Goal: Task Accomplishment & Management: Manage account settings

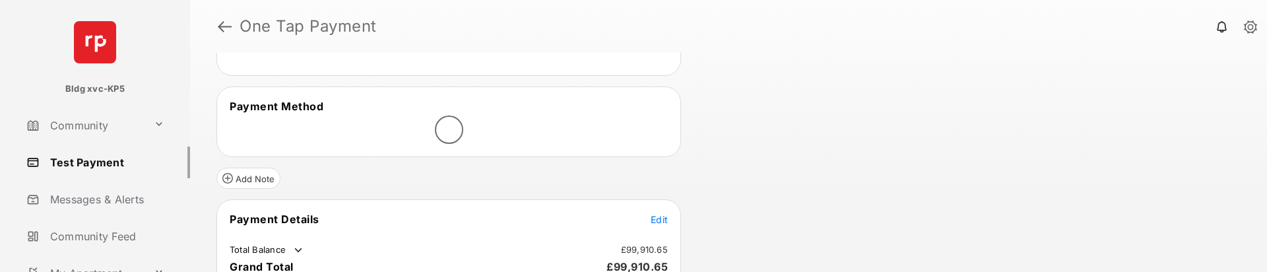
scroll to position [198, 0]
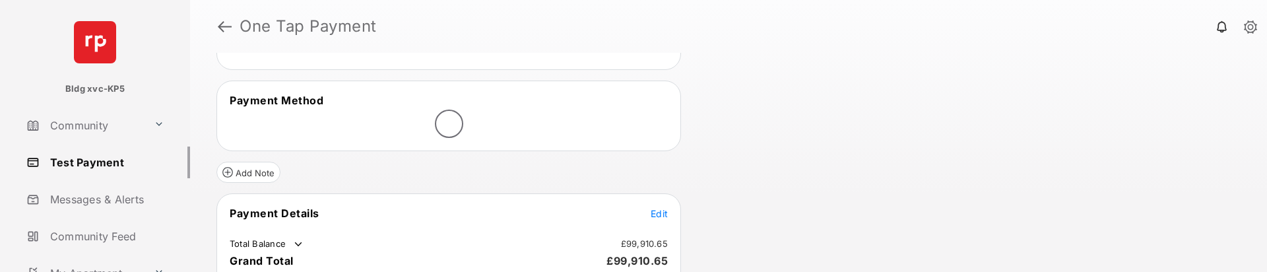
click at [658, 212] on span "Edit" at bounding box center [659, 213] width 17 height 11
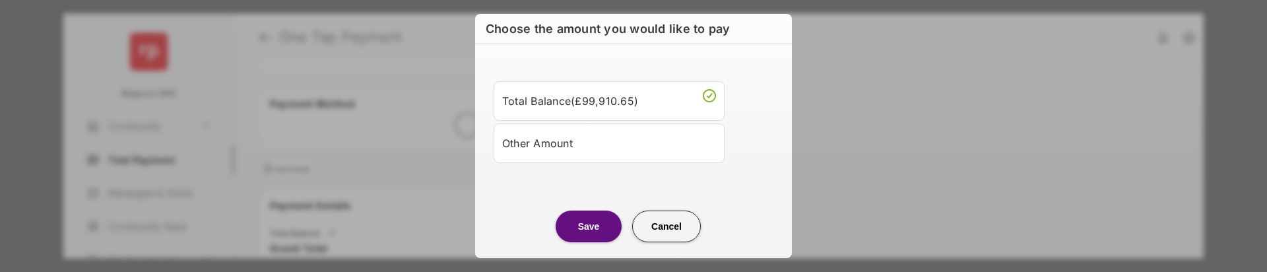
click at [599, 147] on div "Other Amount" at bounding box center [609, 143] width 214 height 22
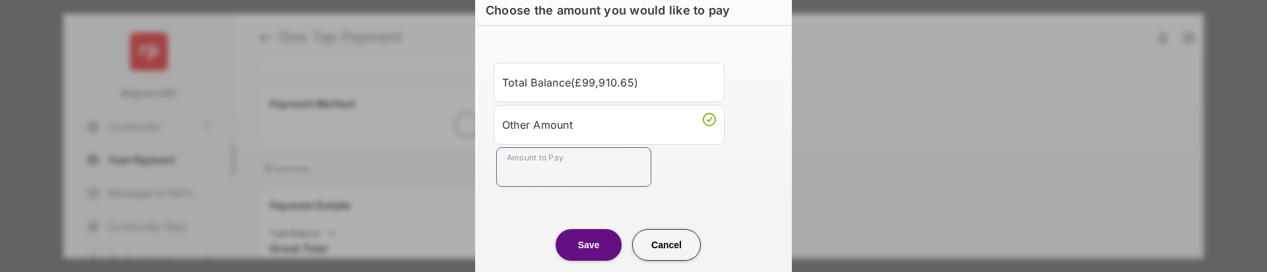
click at [592, 176] on input "Amount to Pay" at bounding box center [573, 167] width 155 height 40
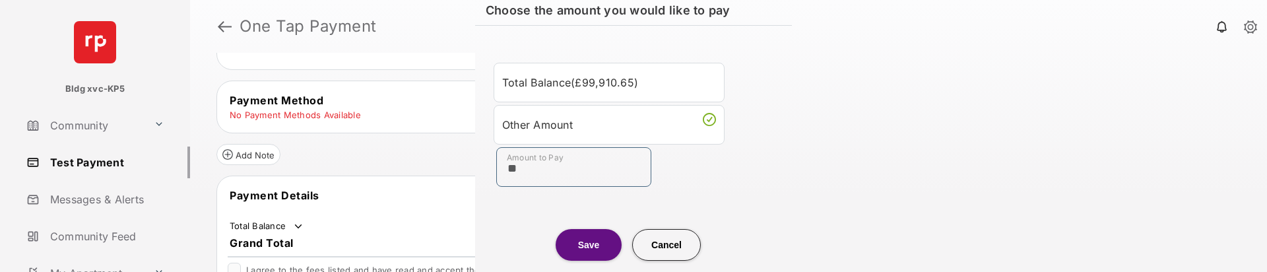
type input "**"
click at [578, 238] on button "Save" at bounding box center [589, 245] width 66 height 32
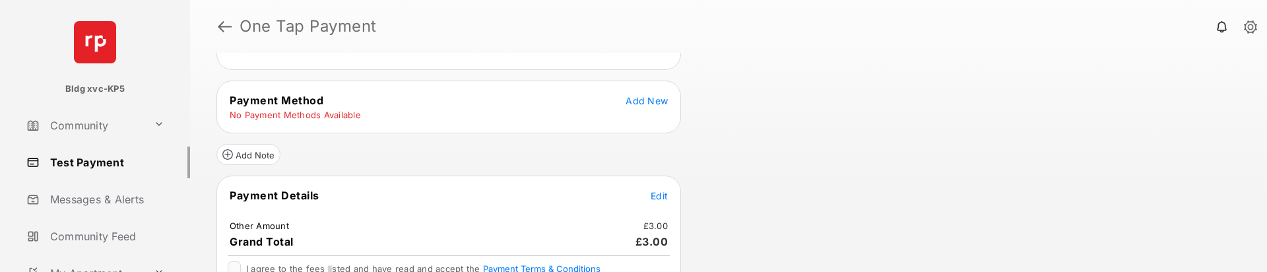
click at [649, 98] on span "Add New" at bounding box center [647, 100] width 42 height 11
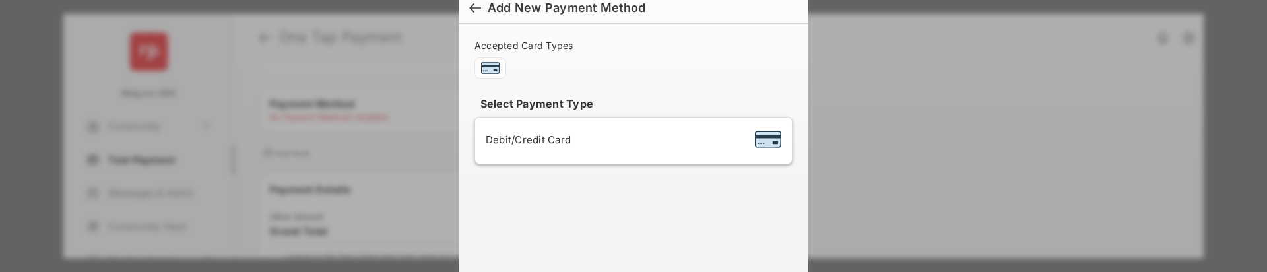
click at [570, 135] on div "Debit/Credit Card" at bounding box center [634, 140] width 296 height 25
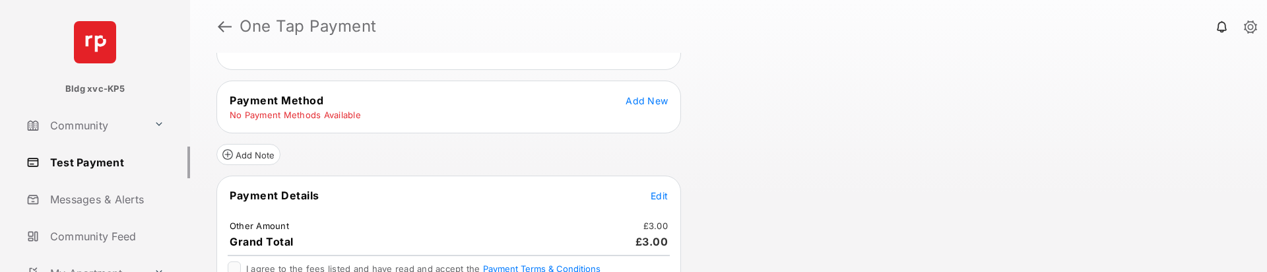
click at [664, 105] on span "Add New" at bounding box center [647, 100] width 42 height 11
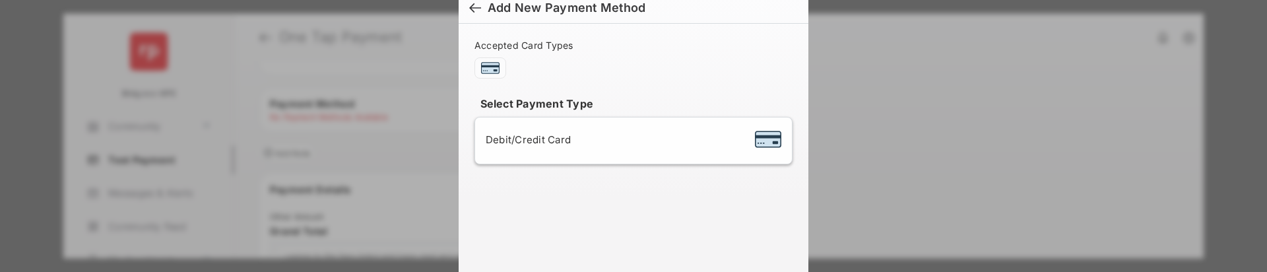
click at [624, 130] on div "Debit/Credit Card" at bounding box center [634, 140] width 296 height 25
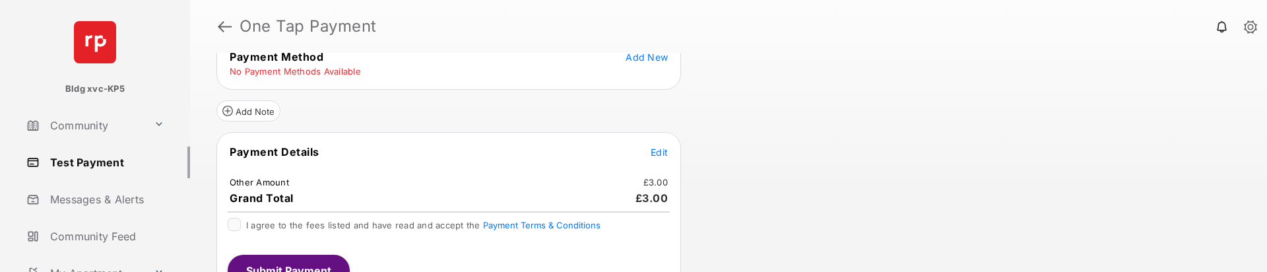
scroll to position [264, 0]
